Goal: Task Accomplishment & Management: Use online tool/utility

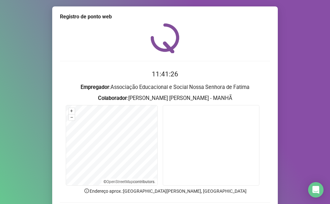
scroll to position [48, 0]
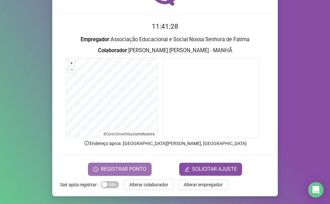
click at [133, 166] on span "REGISTRAR PONTO" at bounding box center [123, 169] width 45 height 8
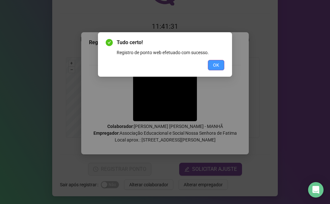
click at [218, 67] on span "OK" at bounding box center [216, 64] width 6 height 7
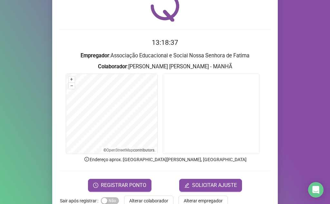
scroll to position [15, 0]
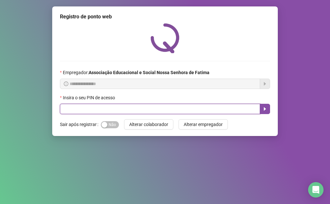
click at [123, 111] on input "text" at bounding box center [160, 109] width 200 height 10
click at [190, 107] on input "text" at bounding box center [160, 109] width 200 height 10
type input "****"
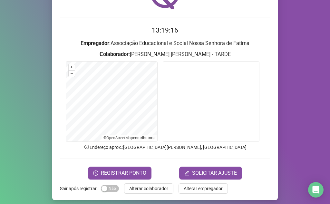
scroll to position [48, 0]
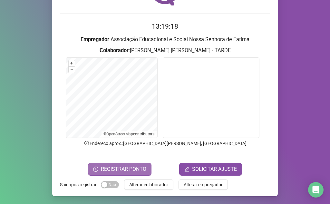
click at [118, 169] on span "REGISTRAR PONTO" at bounding box center [123, 169] width 45 height 8
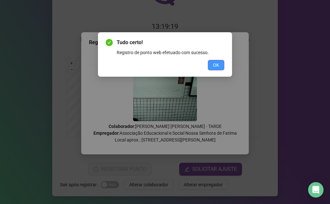
click at [215, 70] on button "OK" at bounding box center [216, 65] width 16 height 10
